Goal: Check status: Check status

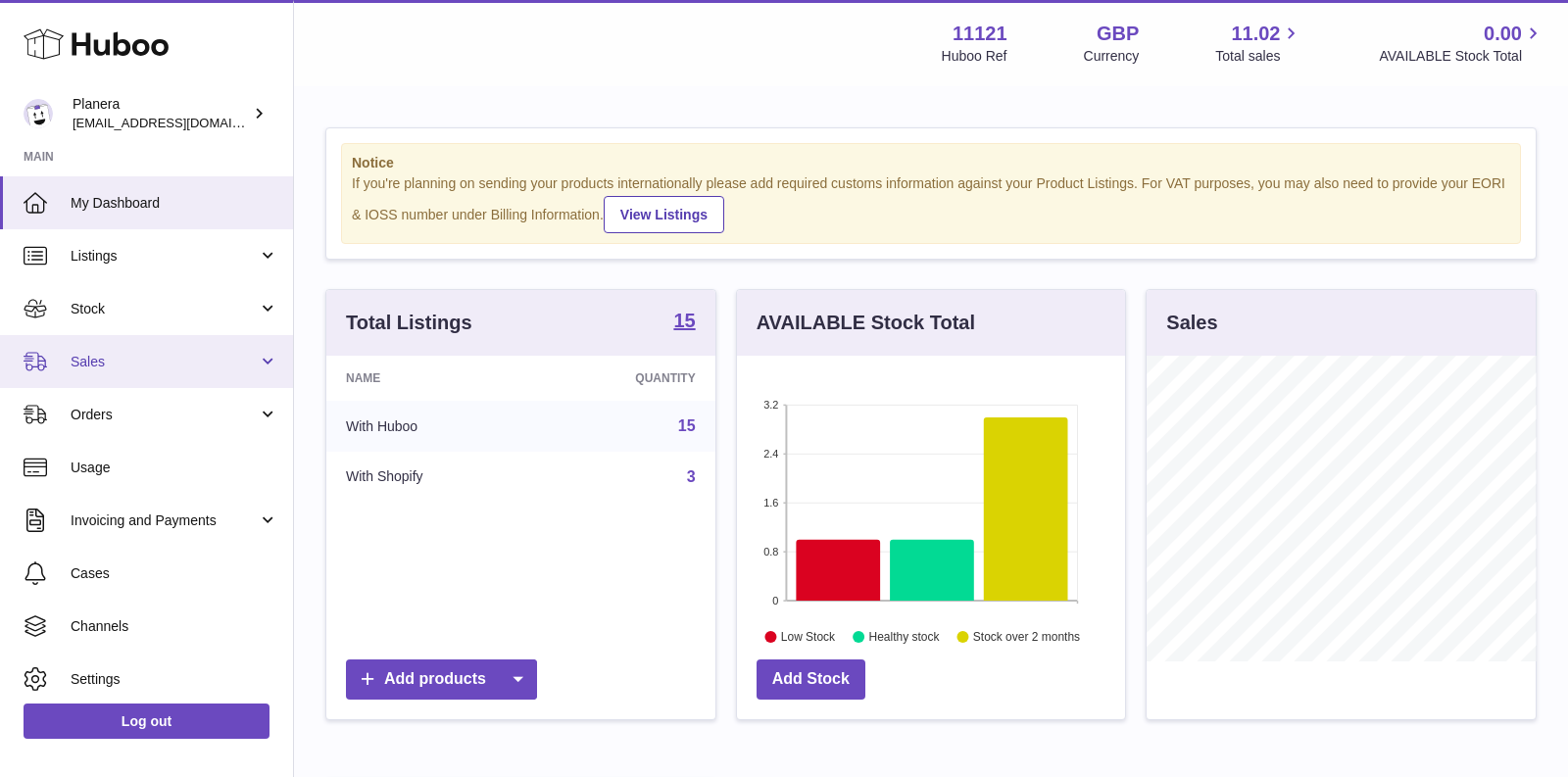
click at [233, 353] on span "Sales" at bounding box center [165, 362] width 188 height 19
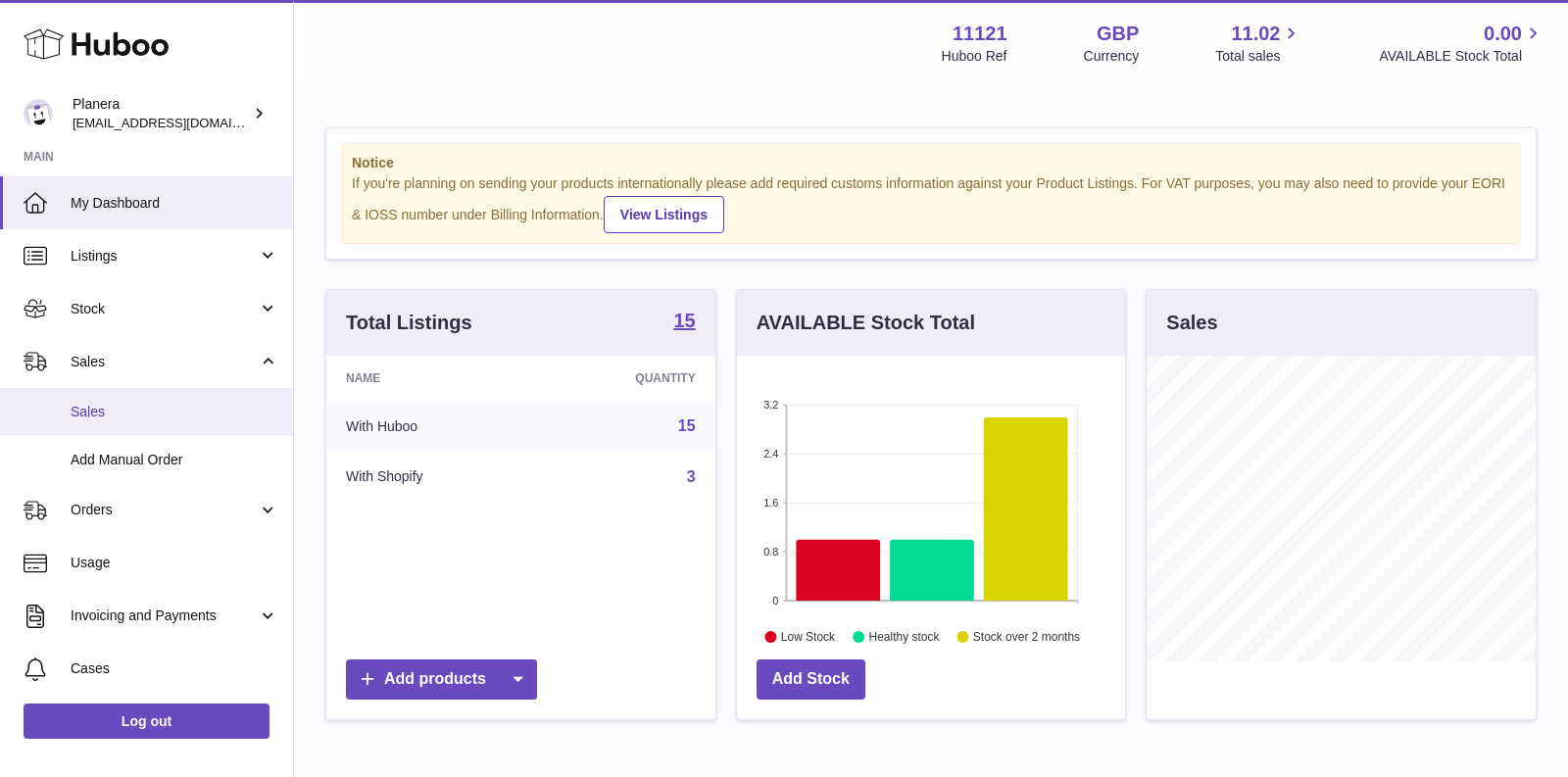
click at [196, 424] on link "Sales" at bounding box center [147, 412] width 293 height 48
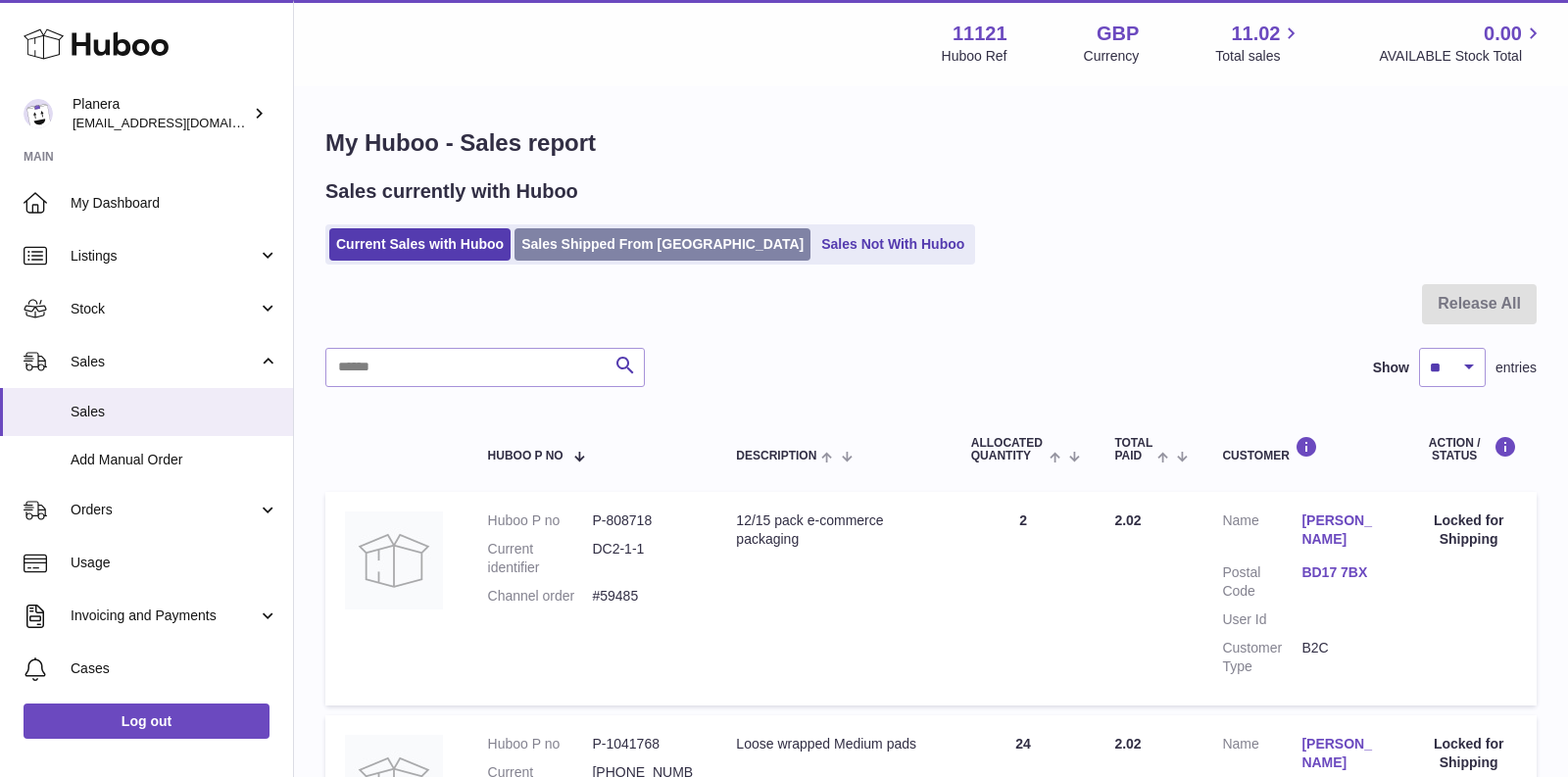
click at [589, 250] on link "Sales Shipped From Huboo" at bounding box center [662, 244] width 296 height 32
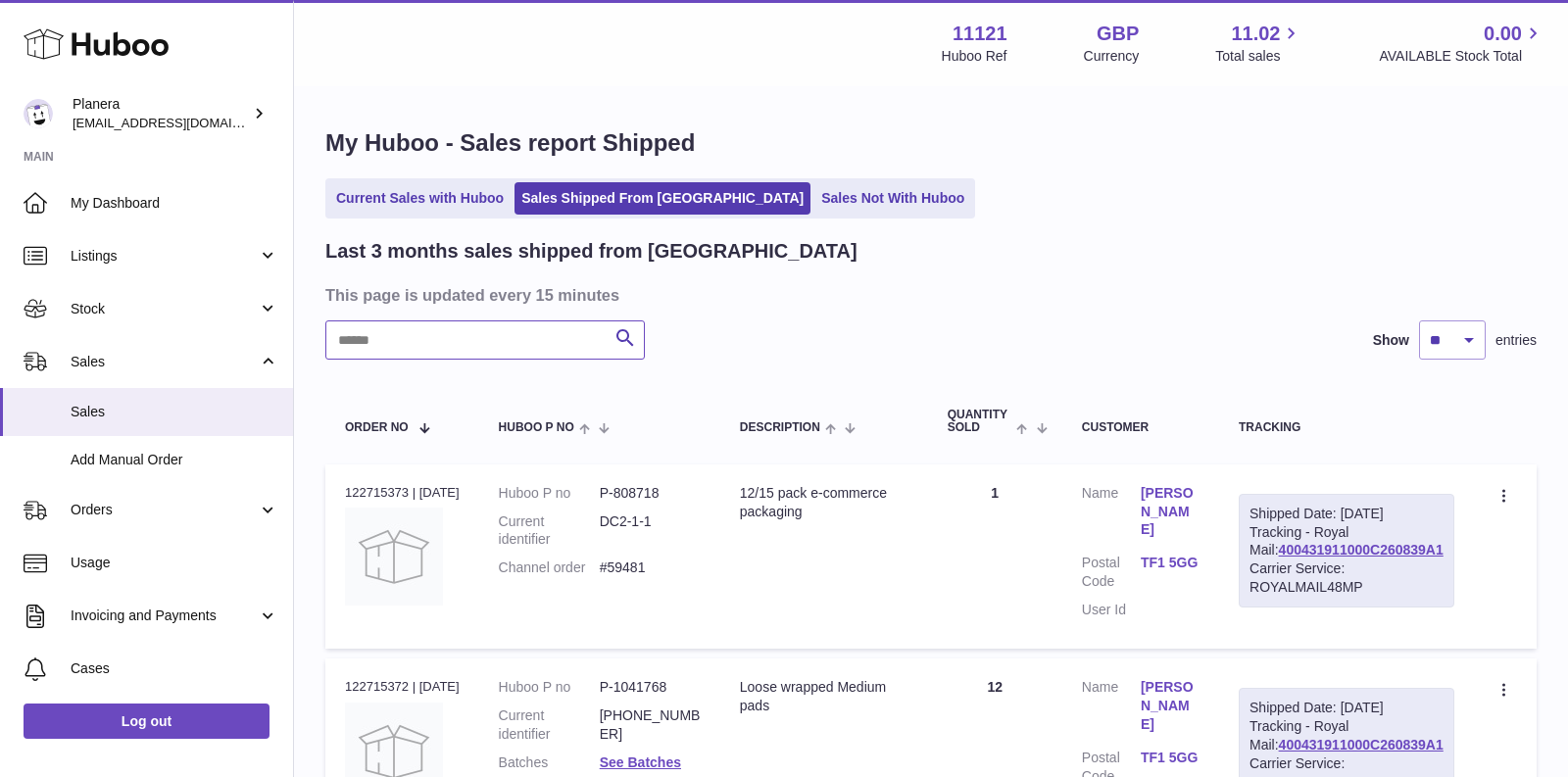
click at [552, 344] on input "text" at bounding box center [485, 339] width 319 height 39
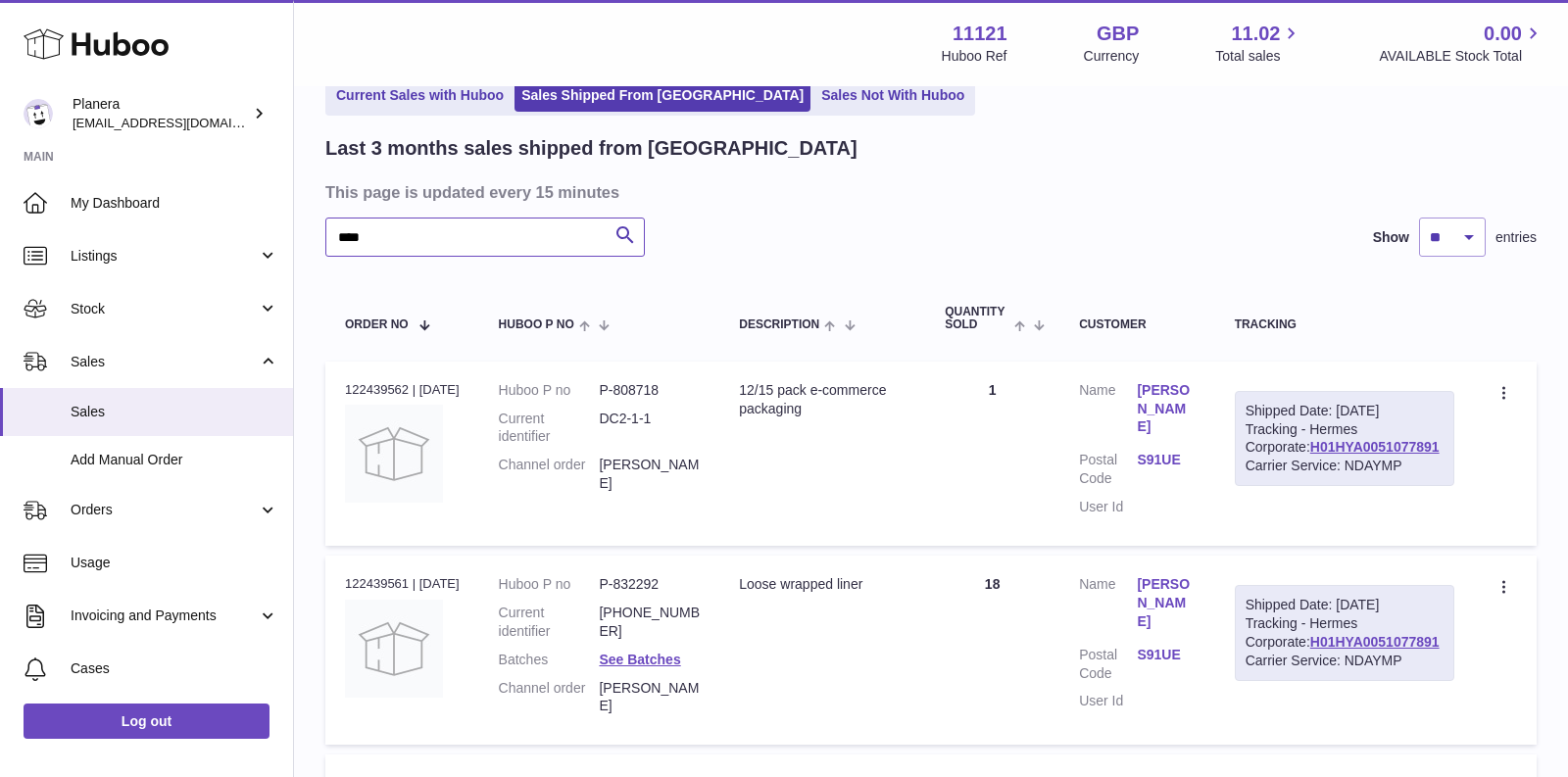
scroll to position [140, 0]
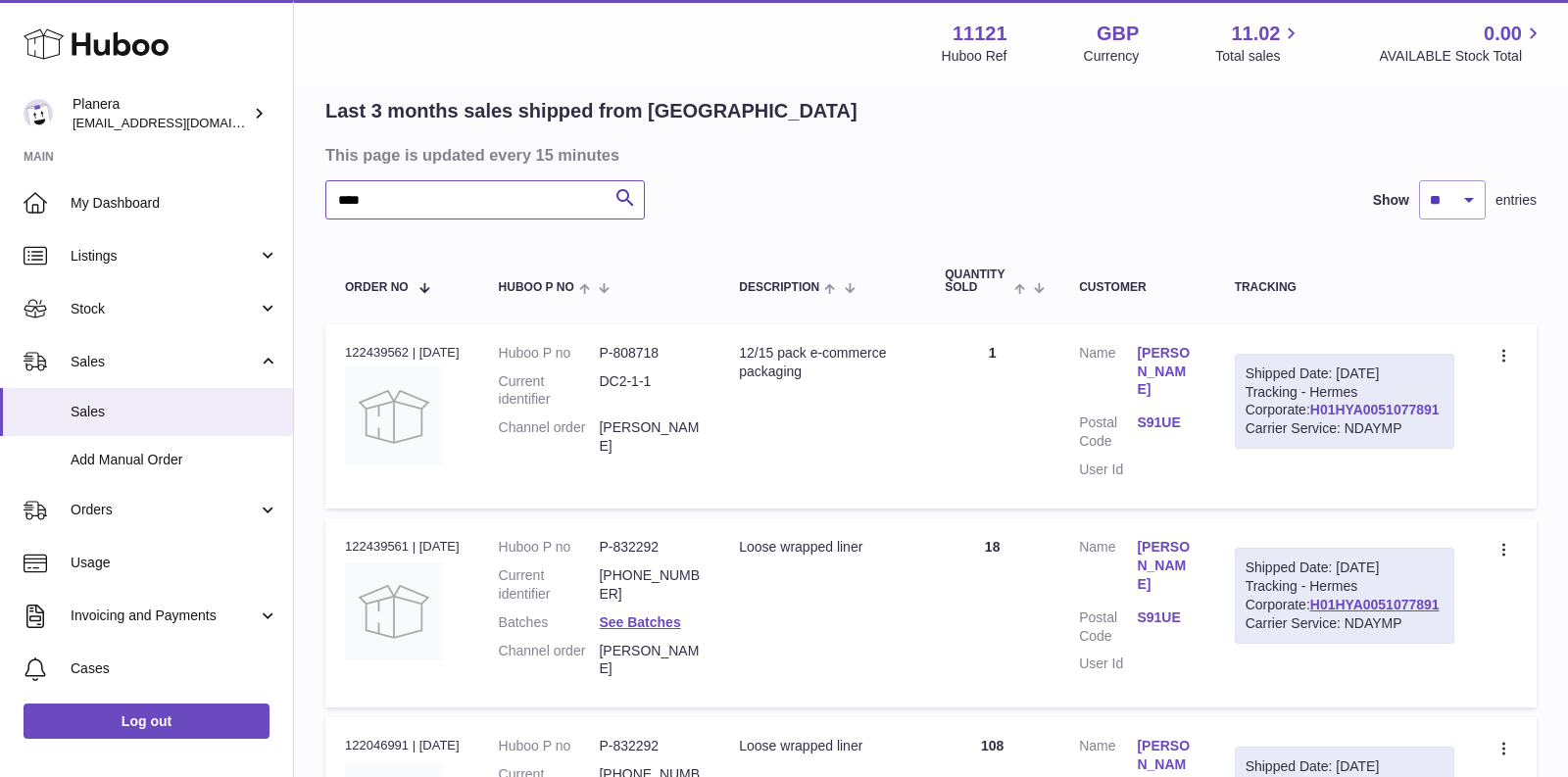
type input "****"
click at [1310, 418] on link "H01HYA0051077891" at bounding box center [1374, 410] width 130 height 16
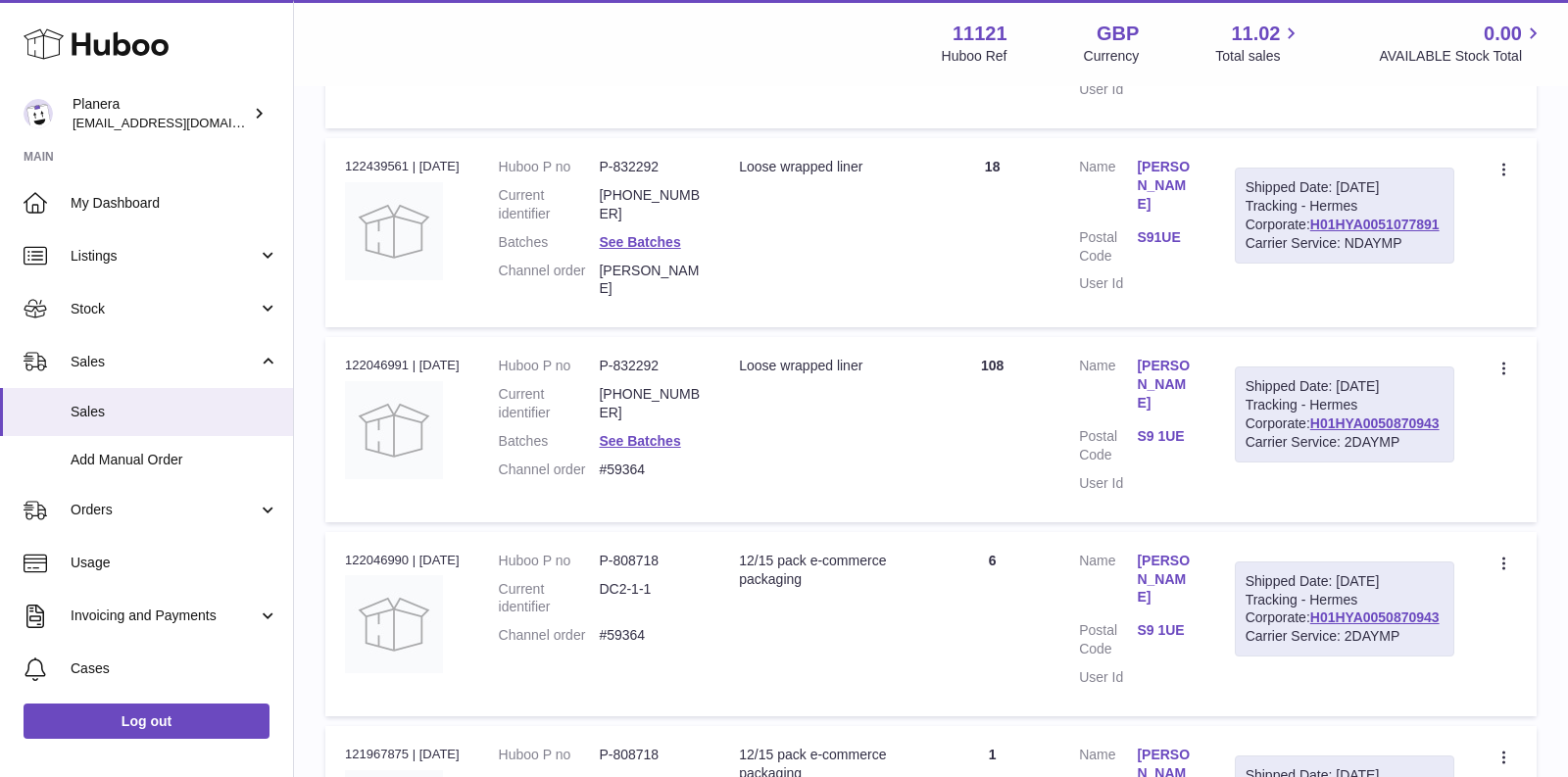
scroll to position [648, 0]
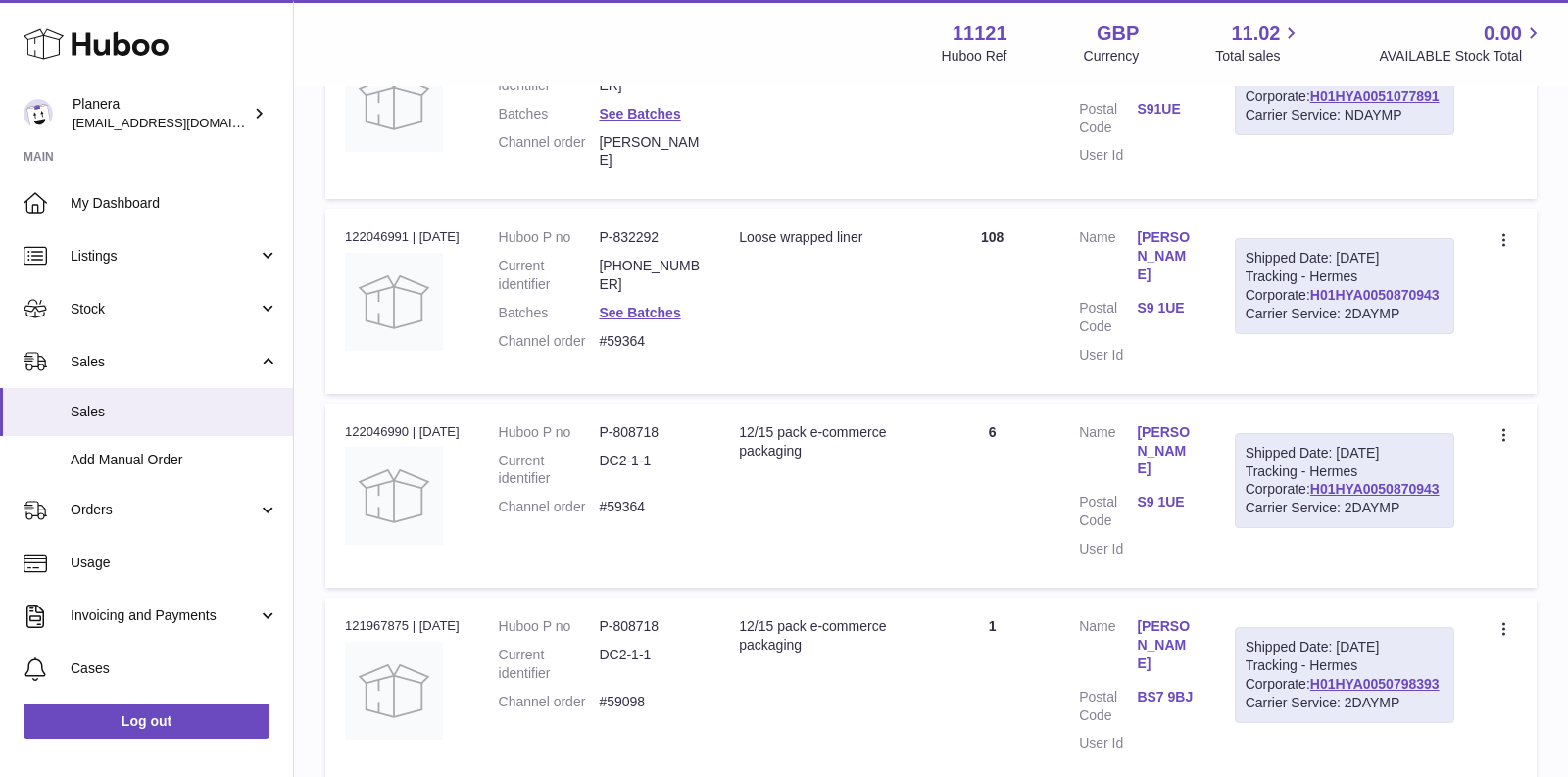
click at [1332, 303] on link "H01HYA0050870943" at bounding box center [1374, 295] width 130 height 16
